Goal: Check status: Check status

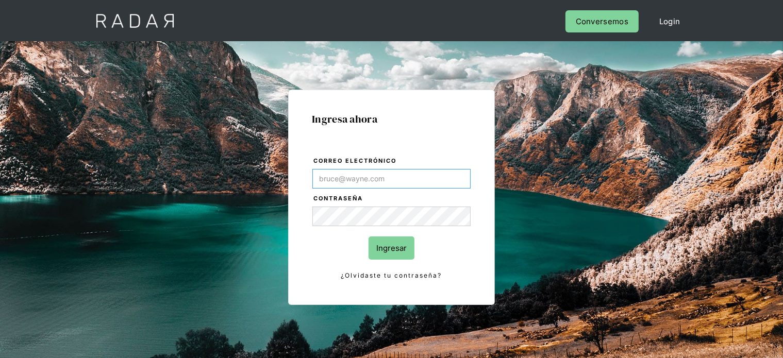
click at [395, 170] on input "Correo electrónico" at bounding box center [391, 179] width 158 height 20
type input "[PERSON_NAME][EMAIL_ADDRESS][DOMAIN_NAME]"
click at [402, 244] on input "Ingresar" at bounding box center [391, 247] width 46 height 23
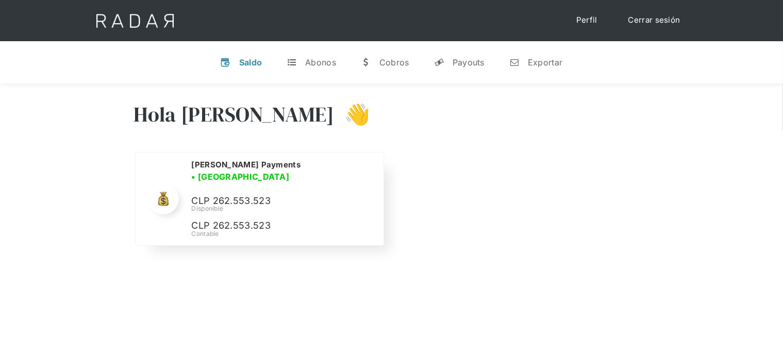
click at [235, 197] on p "CLP 262.553.523" at bounding box center [268, 201] width 155 height 15
copy p "262.553.523"
